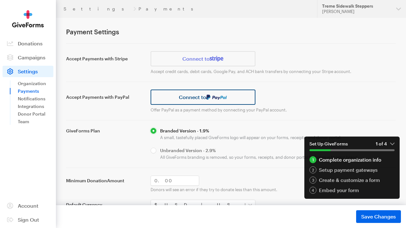
click at [216, 97] on img at bounding box center [216, 97] width 21 height 5
click at [190, 96] on link "Connect to" at bounding box center [203, 97] width 105 height 15
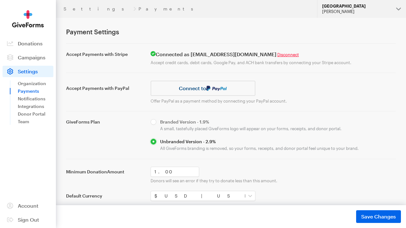
click at [353, 10] on div "Dominique Dilling" at bounding box center [356, 11] width 69 height 5
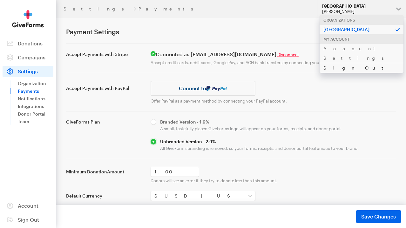
click at [334, 63] on link "Sign Out" at bounding box center [362, 68] width 84 height 10
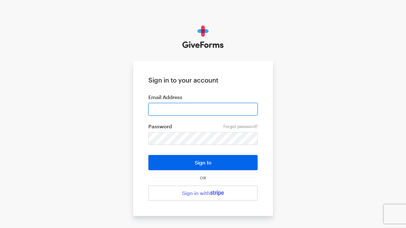
click at [173, 104] on input "email" at bounding box center [202, 109] width 109 height 13
type input "[EMAIL_ADDRESS][DOMAIN_NAME]"
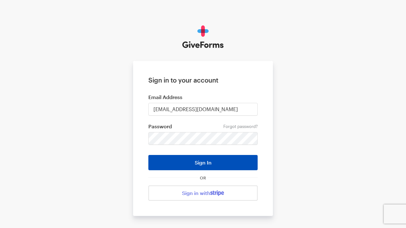
click at [207, 159] on button "Sign In" at bounding box center [202, 162] width 109 height 15
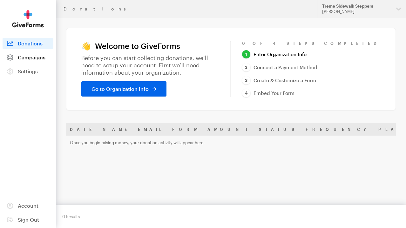
click at [38, 56] on span "Campaigns" at bounding box center [32, 57] width 28 height 6
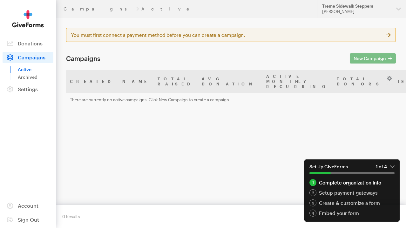
click at [25, 96] on aside "Activity Donations Donors Campaigns Active Archived Settings Organization Payme…" at bounding box center [28, 114] width 56 height 228
click at [25, 92] on span "Settings" at bounding box center [28, 89] width 20 height 6
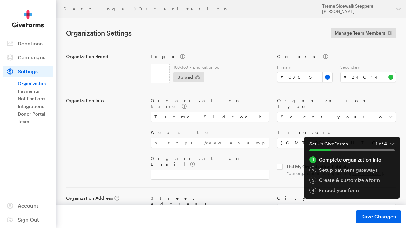
scroll to position [27, 0]
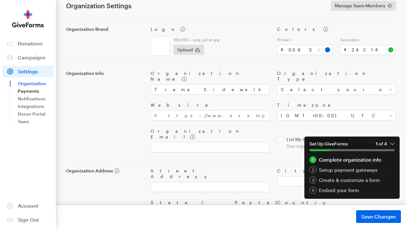
click at [31, 91] on link "Payments" at bounding box center [36, 91] width 36 height 8
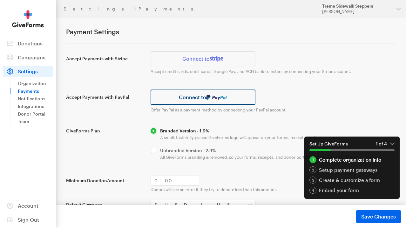
click at [180, 96] on link "Connect to" at bounding box center [203, 97] width 105 height 15
